Goal: Task Accomplishment & Management: Use online tool/utility

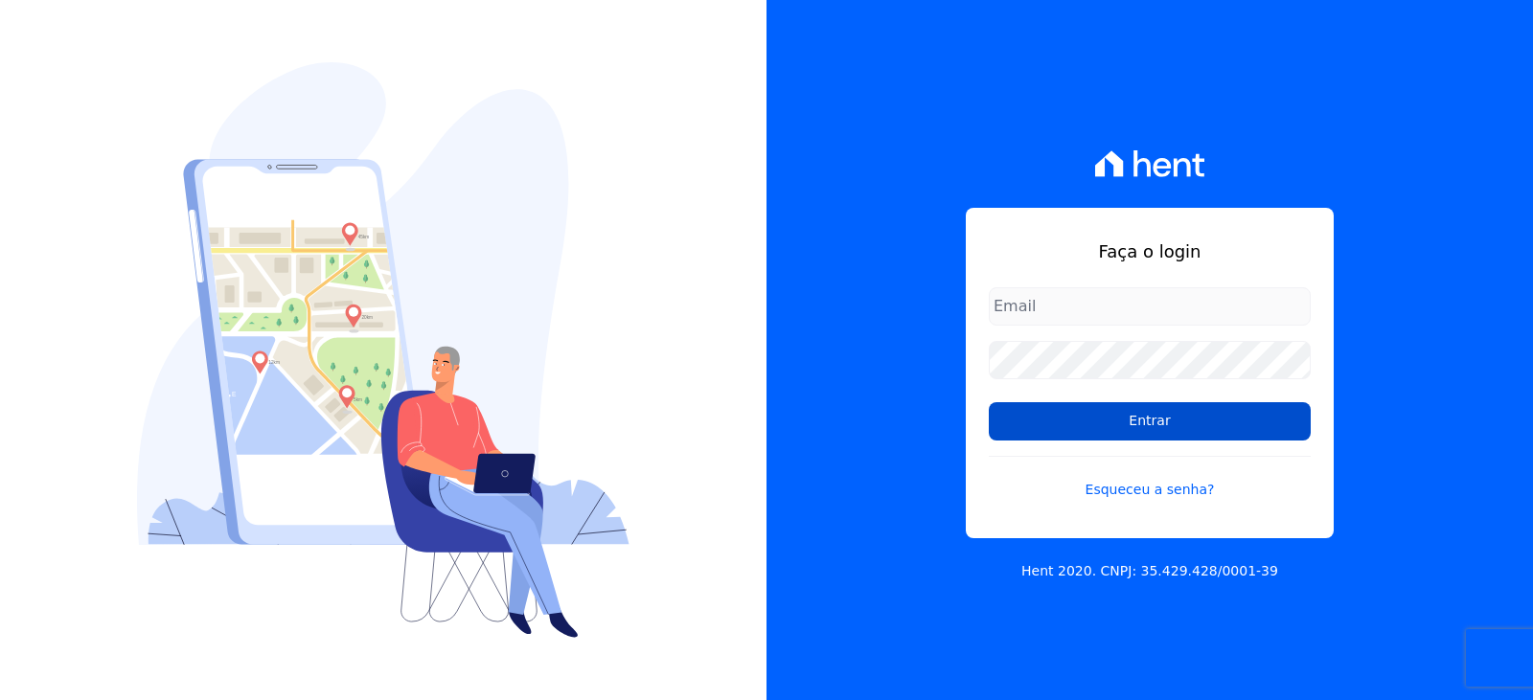
type input "[EMAIL_ADDRESS][DOMAIN_NAME]"
click at [1177, 422] on input "Entrar" at bounding box center [1149, 421] width 322 height 38
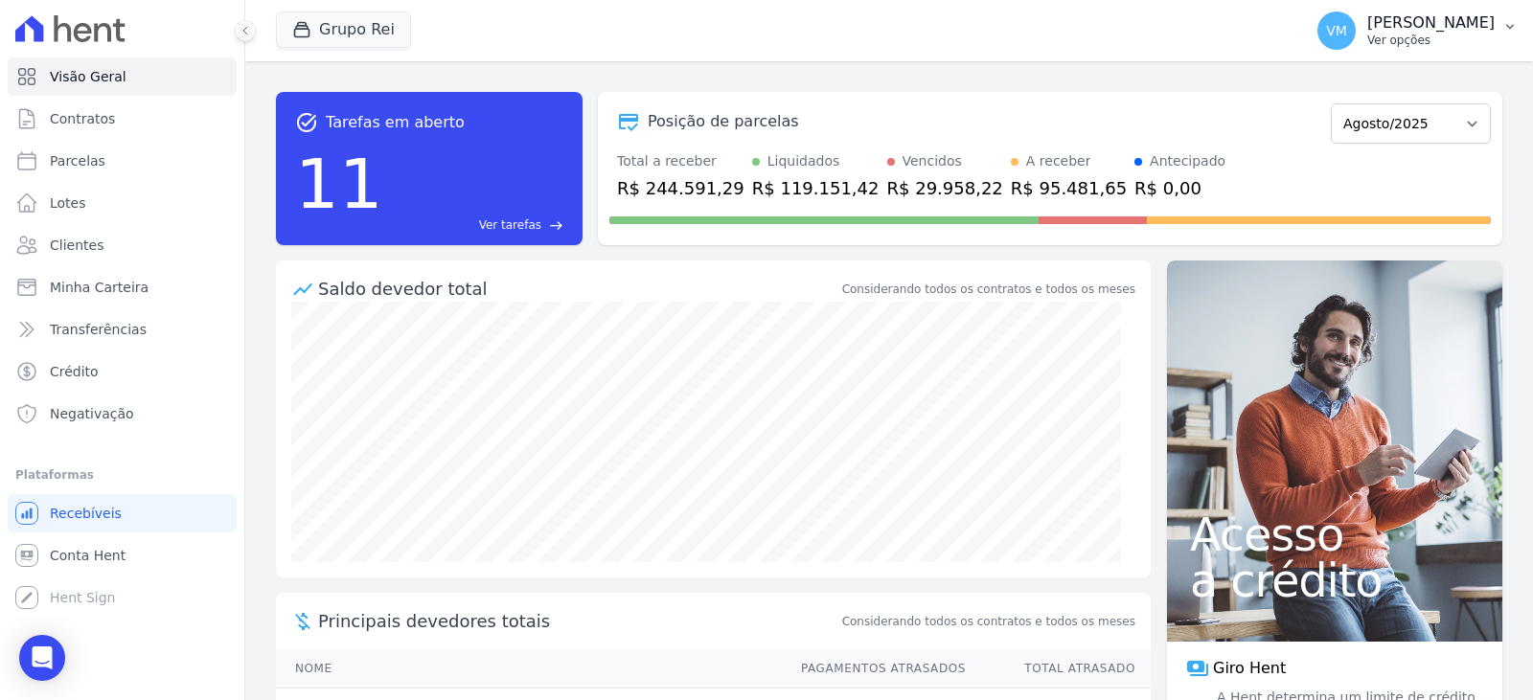
click at [1440, 11] on button "VM Vyviane Martins Ver opções" at bounding box center [1417, 31] width 231 height 54
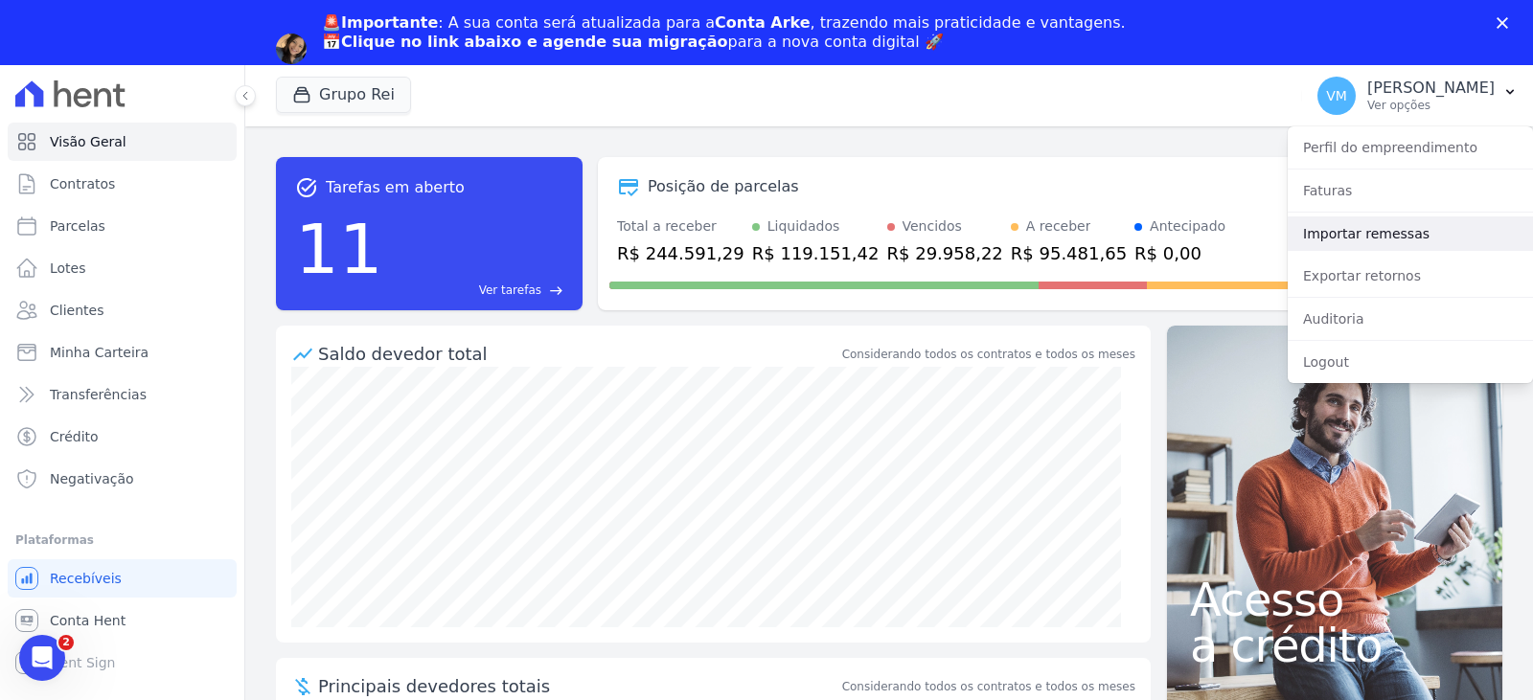
click at [1341, 239] on link "Importar remessas" at bounding box center [1409, 233] width 245 height 34
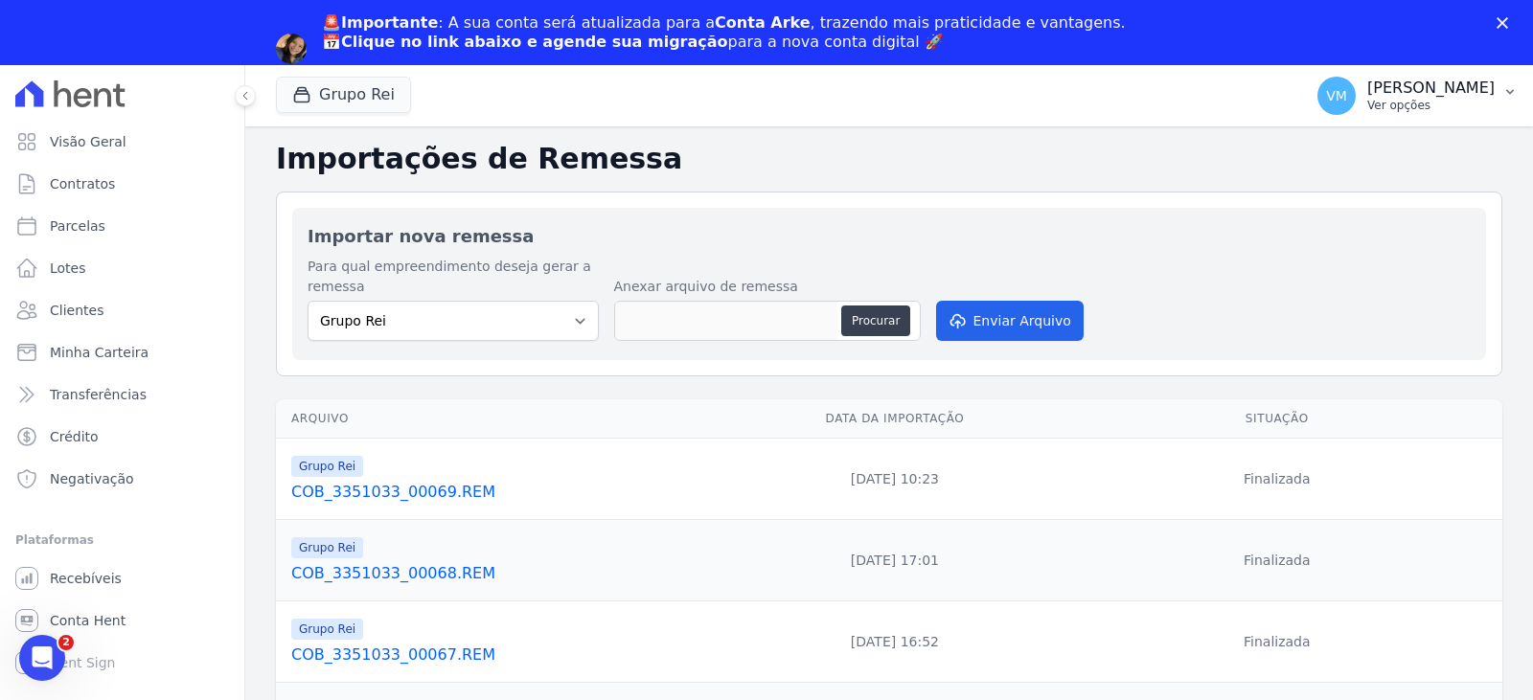
click at [1428, 97] on p "Vyviane Martins" at bounding box center [1430, 88] width 127 height 19
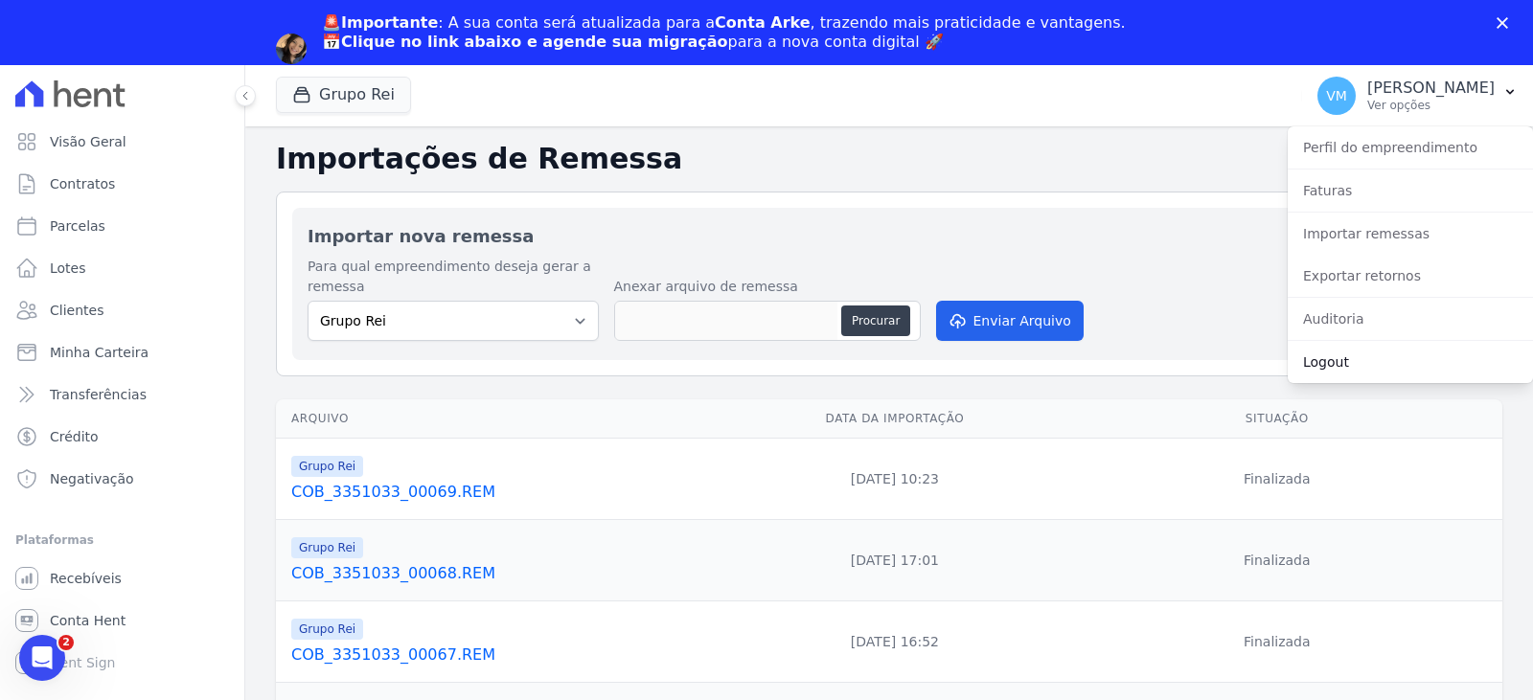
click at [1349, 360] on link "Logout" at bounding box center [1409, 362] width 245 height 34
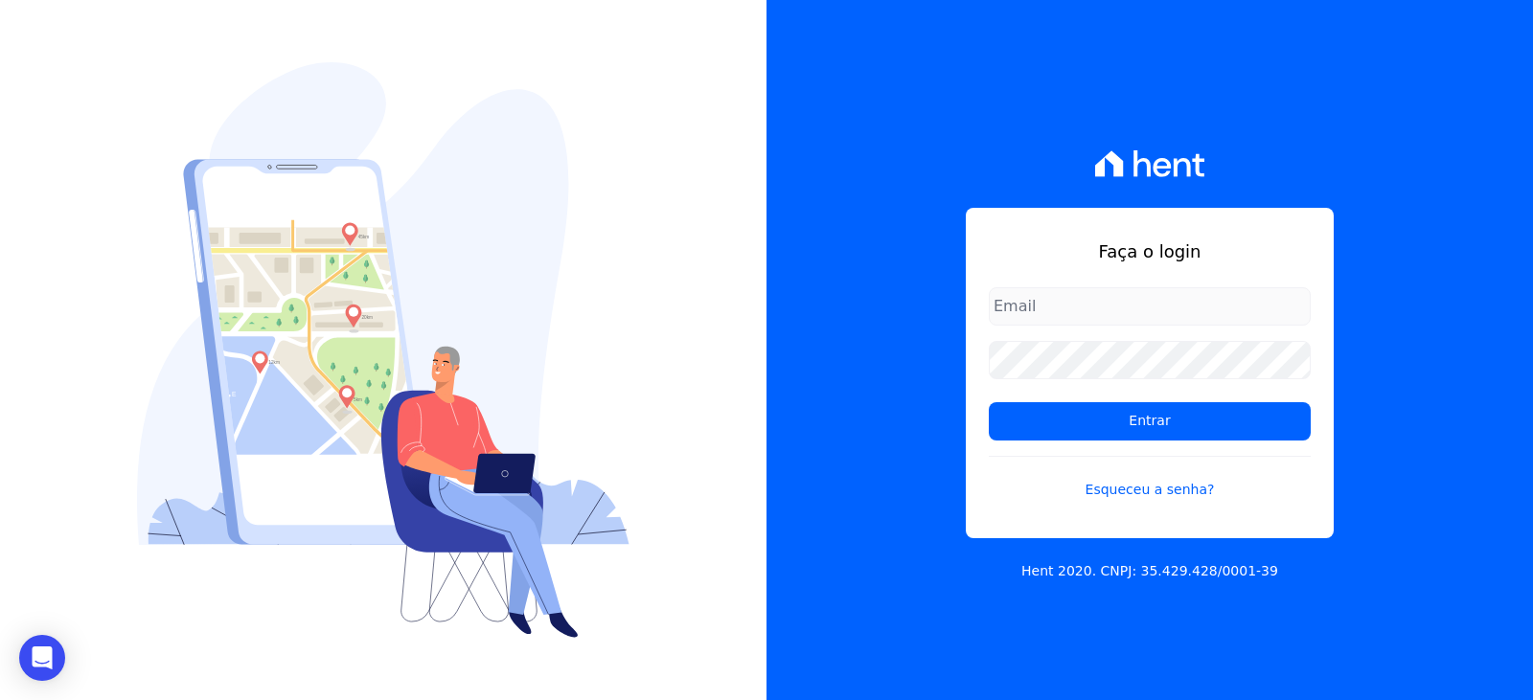
type input "[EMAIL_ADDRESS][DOMAIN_NAME]"
